Goal: Transaction & Acquisition: Purchase product/service

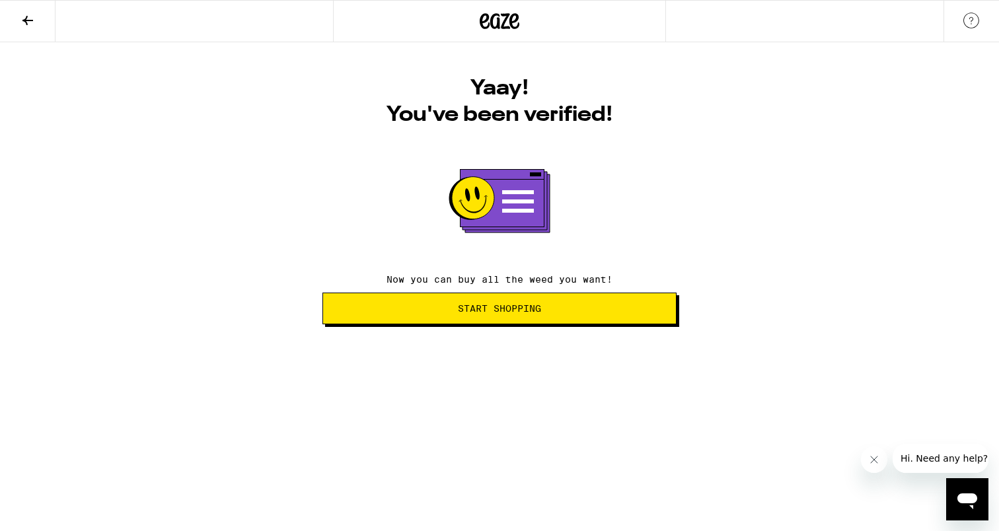
click at [31, 30] on button at bounding box center [28, 22] width 56 height 42
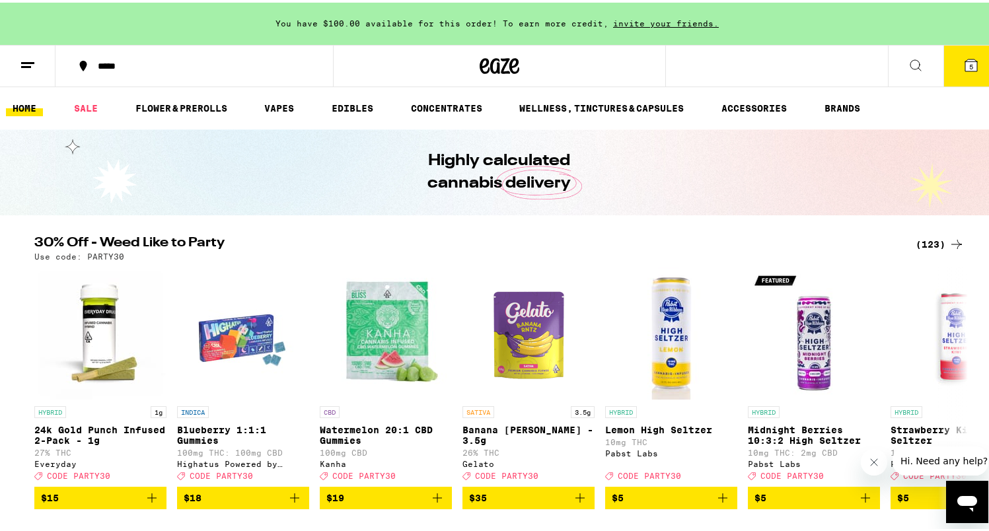
click at [22, 71] on button at bounding box center [28, 64] width 56 height 42
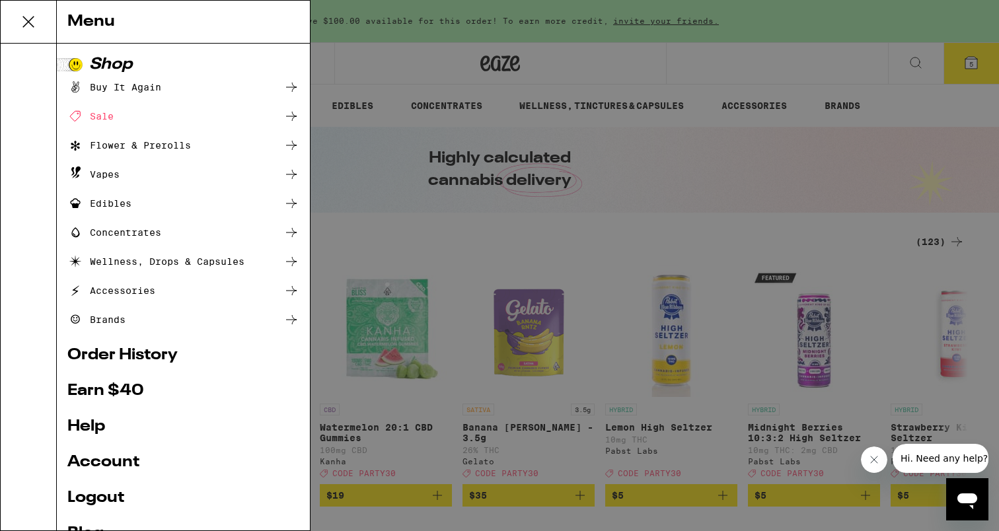
click at [108, 495] on link "Logout" at bounding box center [183, 498] width 232 height 16
